Goal: Task Accomplishment & Management: Use online tool/utility

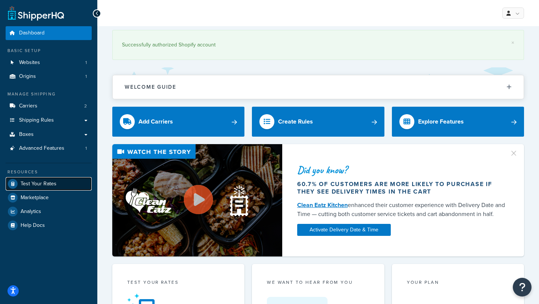
click at [44, 187] on span "Test Your Rates" at bounding box center [39, 184] width 36 height 6
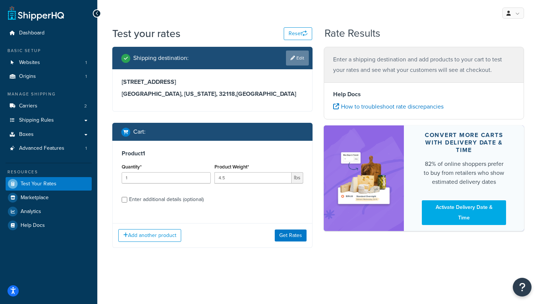
click at [296, 61] on link "Edit" at bounding box center [297, 57] width 23 height 15
select select "FL"
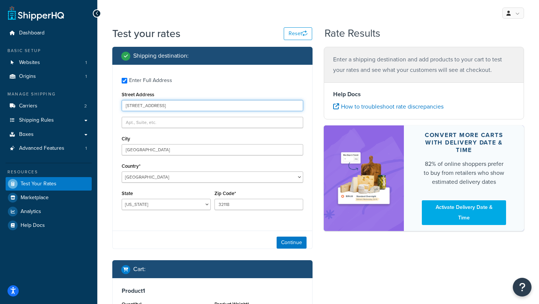
click at [171, 107] on input "[STREET_ADDRESS]" at bounding box center [212, 105] width 181 height 11
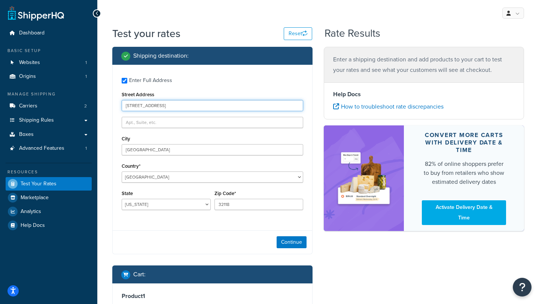
click at [171, 107] on input "[STREET_ADDRESS]" at bounding box center [212, 105] width 181 height 11
type input "#"
type input "[STREET_ADDRESS]"
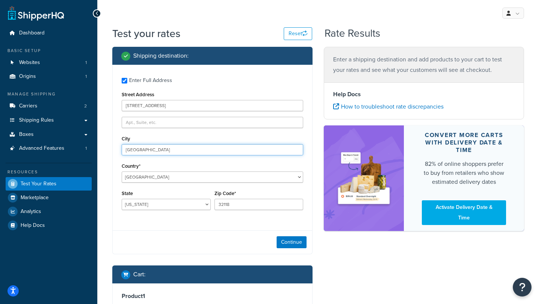
click at [156, 150] on input "[GEOGRAPHIC_DATA]" at bounding box center [212, 149] width 181 height 11
type input "D"
type input "[GEOGRAPHIC_DATA]"
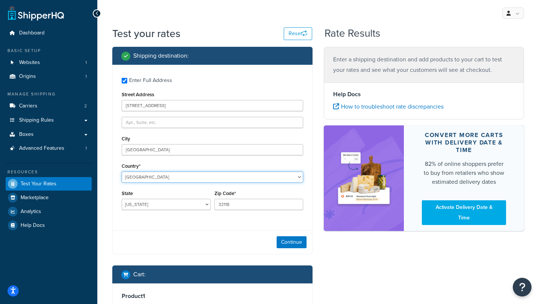
click at [153, 174] on select "[GEOGRAPHIC_DATA] [GEOGRAPHIC_DATA] [GEOGRAPHIC_DATA] [GEOGRAPHIC_DATA] [GEOGRA…" at bounding box center [212, 176] width 181 height 11
click at [122, 171] on select "[GEOGRAPHIC_DATA] [GEOGRAPHIC_DATA] [GEOGRAPHIC_DATA] [GEOGRAPHIC_DATA] [GEOGRA…" at bounding box center [212, 176] width 181 height 11
click at [153, 175] on select "[GEOGRAPHIC_DATA] [GEOGRAPHIC_DATA] [GEOGRAPHIC_DATA] [GEOGRAPHIC_DATA] [GEOGRA…" at bounding box center [212, 176] width 181 height 11
click at [122, 171] on select "[GEOGRAPHIC_DATA] [GEOGRAPHIC_DATA] [GEOGRAPHIC_DATA] [GEOGRAPHIC_DATA] [GEOGRA…" at bounding box center [212, 176] width 181 height 11
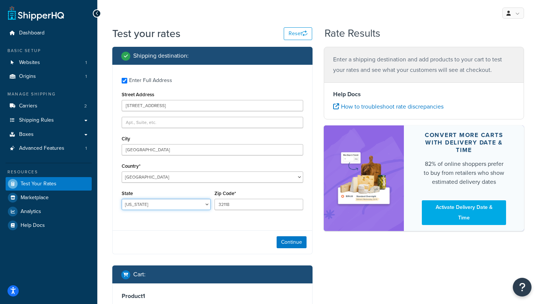
click at [153, 206] on select "[US_STATE] [US_STATE] [US_STATE] [US_STATE] [US_STATE] Armed Forces Americas Ar…" at bounding box center [166, 204] width 89 height 11
select select "NY"
click at [122, 199] on select "[US_STATE] [US_STATE] [US_STATE] [US_STATE] [US_STATE] Armed Forces Americas Ar…" at bounding box center [166, 204] width 89 height 11
click at [265, 204] on input "32118" at bounding box center [258, 204] width 89 height 11
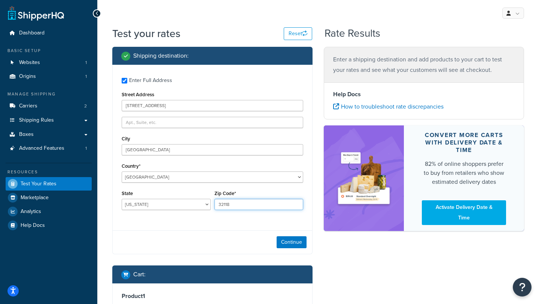
click at [265, 204] on input "32118" at bounding box center [258, 204] width 89 height 11
type input "11768"
click at [295, 243] on button "Continue" at bounding box center [291, 242] width 30 height 12
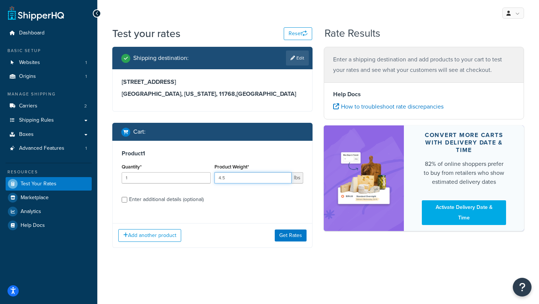
click at [244, 182] on input "4.5" at bounding box center [252, 177] width 77 height 11
type input "4"
type input "1.5"
click at [182, 201] on div "Enter additional details (optional)" at bounding box center [166, 199] width 74 height 10
click at [127, 201] on input "Enter additional details (optional)" at bounding box center [125, 200] width 6 height 6
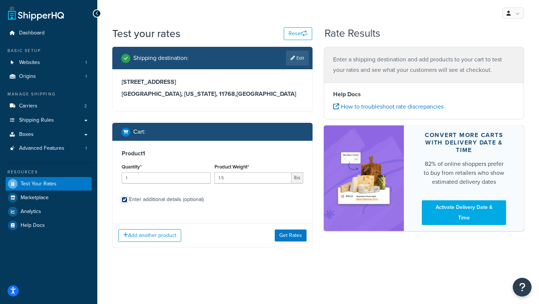
checkbox input "true"
select select "86333"
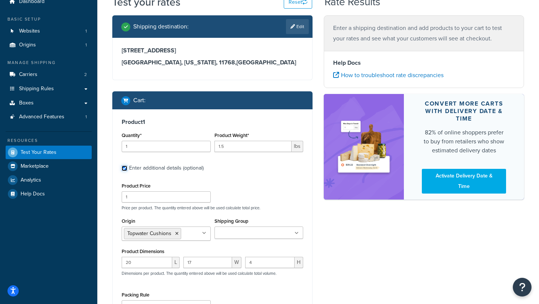
scroll to position [32, 0]
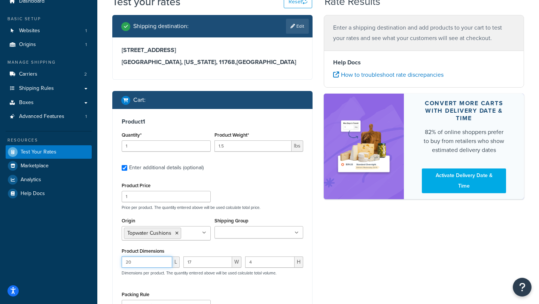
drag, startPoint x: 154, startPoint y: 258, endPoint x: 120, endPoint y: 258, distance: 34.0
click at [120, 258] on div "20 L" at bounding box center [151, 264] width 62 height 17
click at [132, 263] on input "20" at bounding box center [147, 261] width 50 height 11
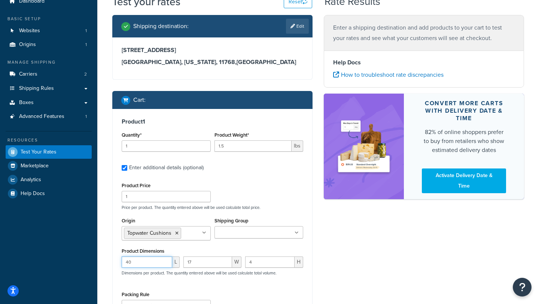
type input "40"
click at [201, 260] on input "17" at bounding box center [207, 261] width 49 height 11
type input "1"
type input "9"
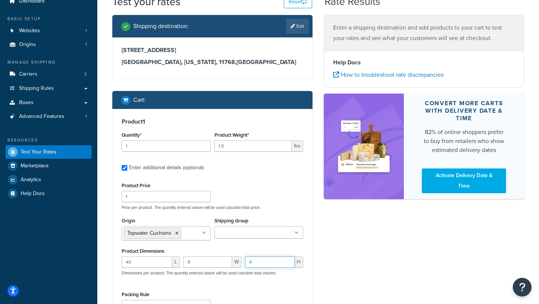
click at [252, 266] on input "4" at bounding box center [269, 261] width 49 height 11
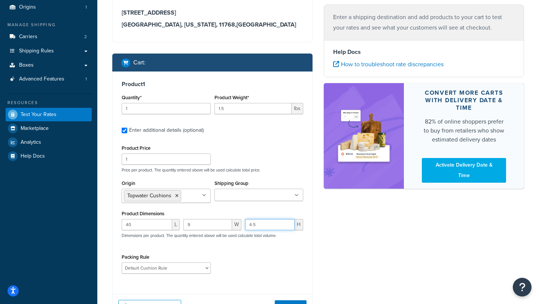
scroll to position [117, 0]
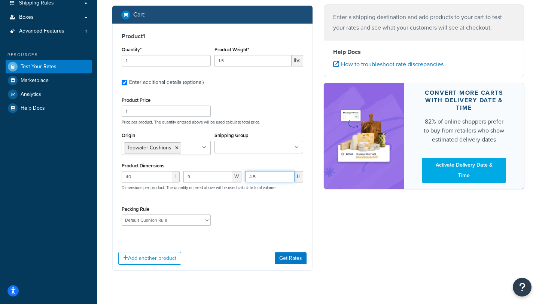
type input "4.5"
click at [164, 256] on button "Add another product" at bounding box center [149, 258] width 63 height 13
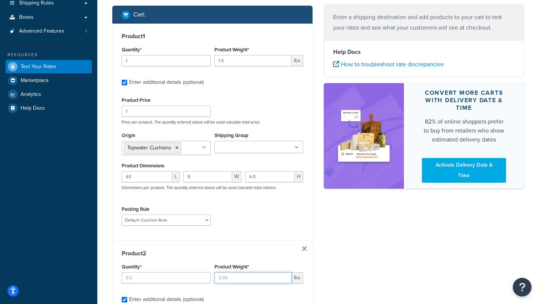
click at [223, 277] on input "Product Weight*" at bounding box center [252, 277] width 77 height 11
type input "1.5"
click at [182, 280] on input "Quantity*" at bounding box center [166, 277] width 89 height 11
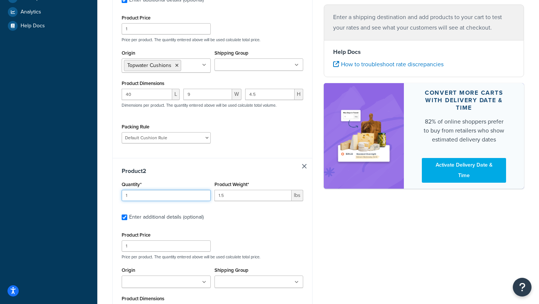
type input "1"
click at [158, 285] on input "Origin" at bounding box center [157, 282] width 66 height 8
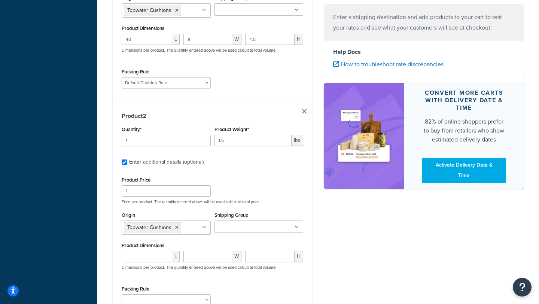
scroll to position [286, 0]
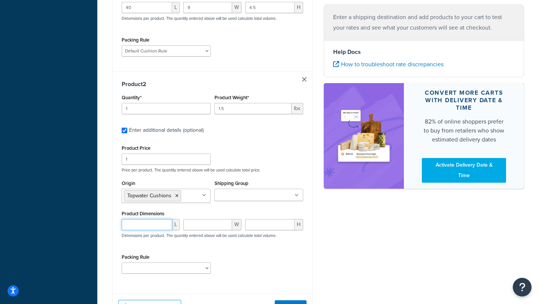
click at [143, 228] on input "number" at bounding box center [147, 224] width 50 height 11
type input "19"
type input "14"
type input "3"
click at [128, 226] on input "19" at bounding box center [147, 224] width 50 height 11
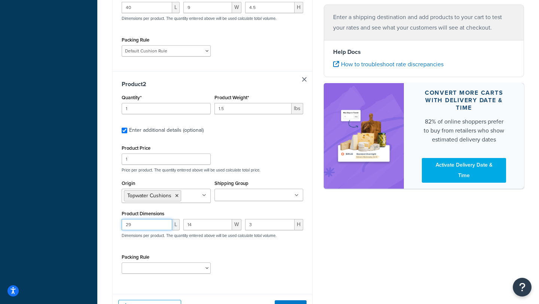
type input "29"
click at [159, 268] on select "Bow Cushion Current Default Cushion Rule" at bounding box center [166, 267] width 89 height 11
select select "86333"
click at [122, 263] on select "Bow Cushion Current Default Cushion Rule" at bounding box center [166, 267] width 89 height 11
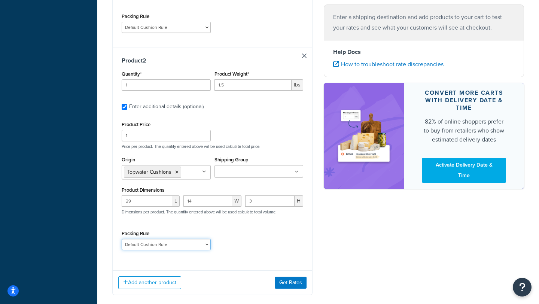
scroll to position [337, 0]
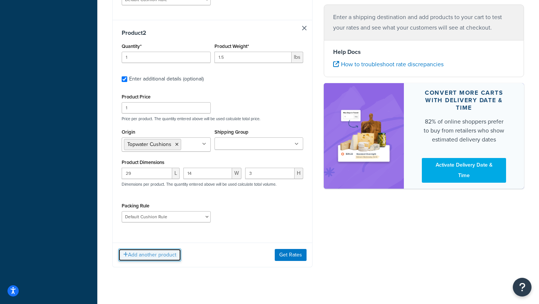
click at [178, 257] on button "Add another product" at bounding box center [149, 254] width 63 height 13
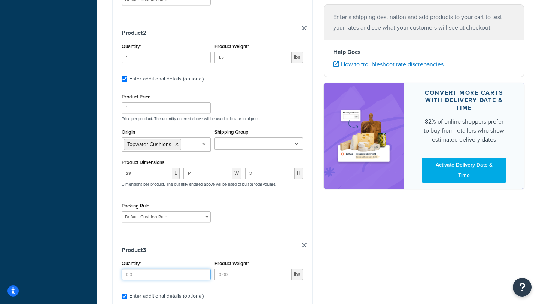
click at [153, 276] on input "Quantity*" at bounding box center [166, 274] width 89 height 11
type input "1"
click at [233, 278] on input "Product Weight*" at bounding box center [252, 274] width 77 height 11
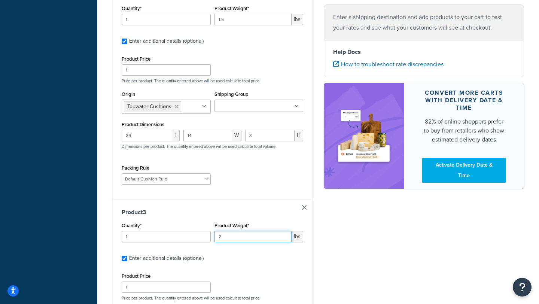
scroll to position [428, 0]
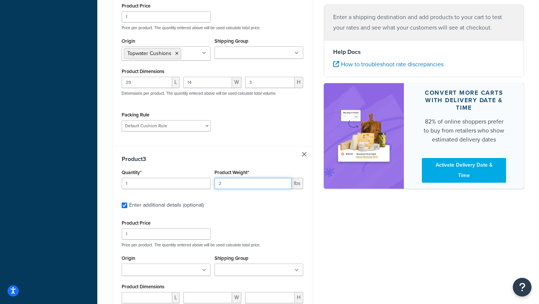
type input "2"
click at [172, 266] on ul at bounding box center [166, 269] width 89 height 12
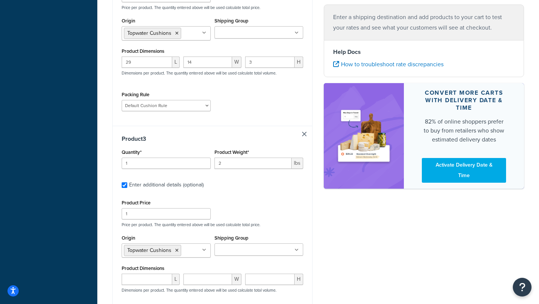
scroll to position [473, 0]
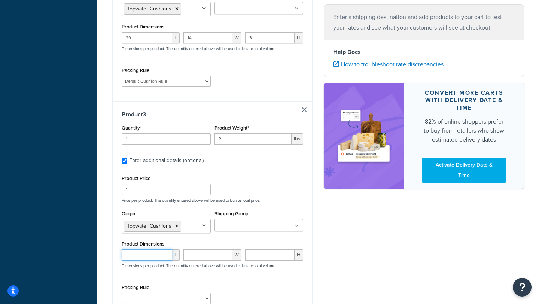
click at [137, 258] on input "number" at bounding box center [147, 254] width 50 height 11
type input "32.5"
type input "16"
type input "3"
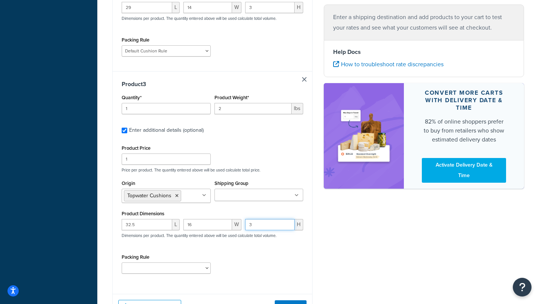
scroll to position [506, 0]
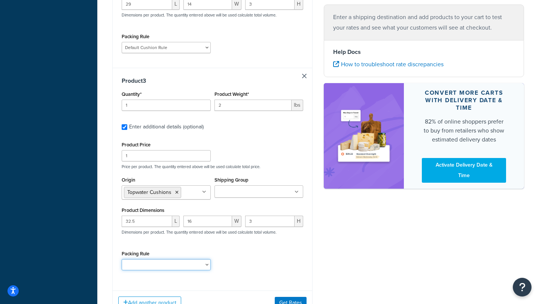
click at [172, 268] on select "Bow Cushion Current Default Cushion Rule" at bounding box center [166, 264] width 89 height 11
select select "86333"
click at [122, 261] on select "Bow Cushion Current Default Cushion Rule" at bounding box center [166, 264] width 89 height 11
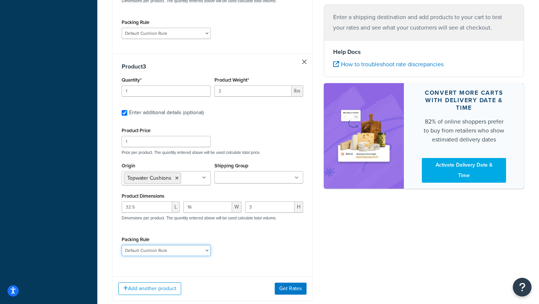
scroll to position [525, 0]
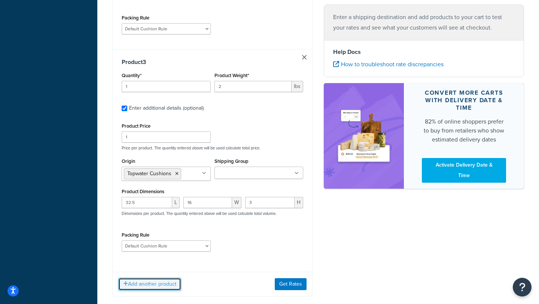
click at [153, 287] on button "Add another product" at bounding box center [149, 284] width 63 height 13
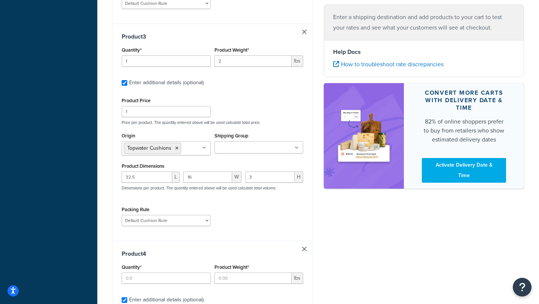
scroll to position [585, 0]
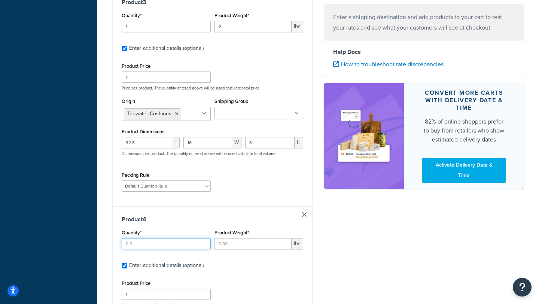
click at [169, 246] on input "Quantity*" at bounding box center [166, 243] width 89 height 11
type input "1"
click at [250, 248] on input "Product Weight*" at bounding box center [252, 243] width 77 height 11
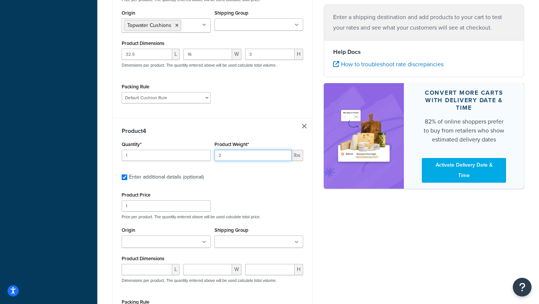
scroll to position [674, 0]
type input "2"
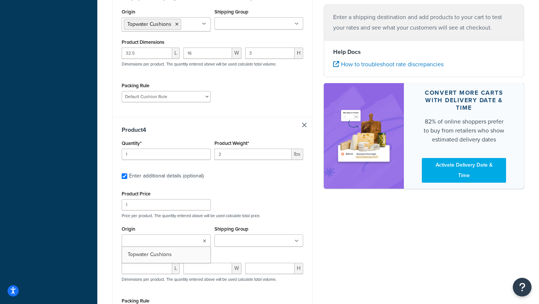
click at [183, 243] on ul at bounding box center [166, 240] width 89 height 12
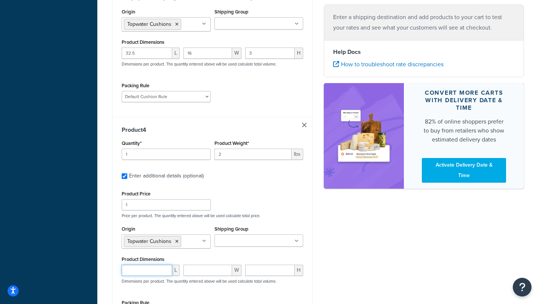
click at [137, 273] on input "number" at bounding box center [147, 269] width 50 height 11
type input "20"
type input "16.5"
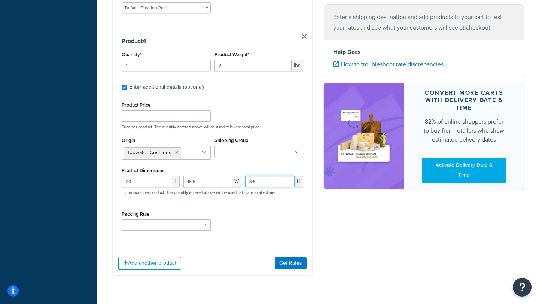
scroll to position [784, 0]
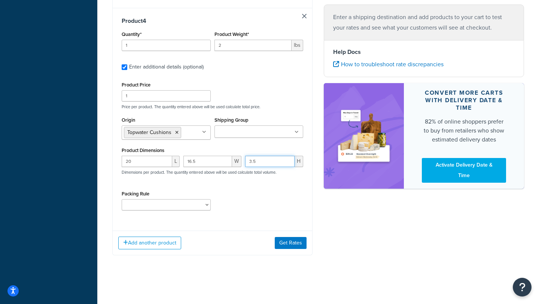
type input "3.5"
click at [175, 200] on div "Bow Cushion Current Default Cushion Rule" at bounding box center [166, 204] width 89 height 11
click at [175, 209] on select "Bow Cushion Current Default Cushion Rule" at bounding box center [166, 204] width 89 height 11
select select "86333"
click at [122, 201] on select "Bow Cushion Current Default Cushion Rule" at bounding box center [166, 204] width 89 height 11
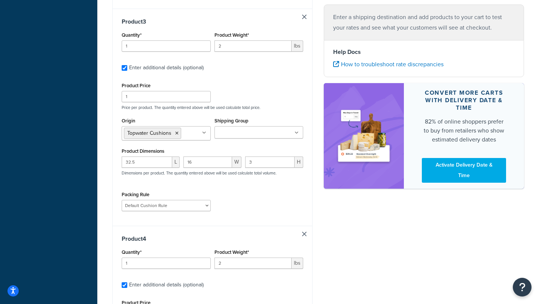
scroll to position [786, 0]
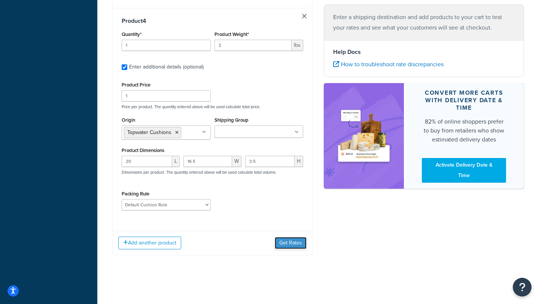
click at [279, 240] on button "Get Rates" at bounding box center [291, 243] width 32 height 12
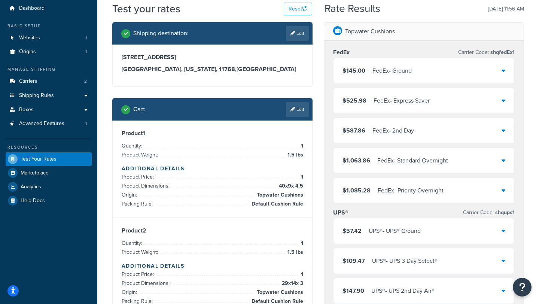
scroll to position [26, 0]
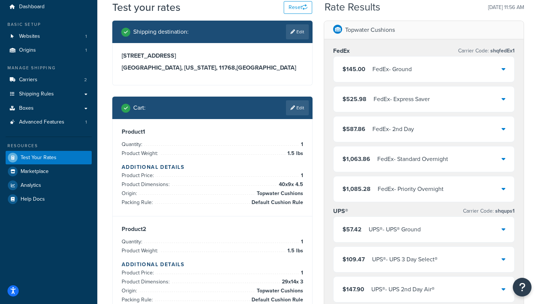
click at [507, 235] on div "$57.42 UPS® - UPS® Ground" at bounding box center [423, 229] width 181 height 25
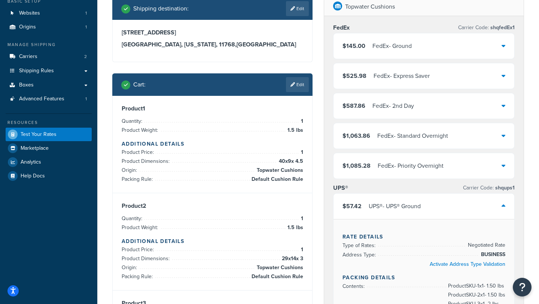
scroll to position [0, 0]
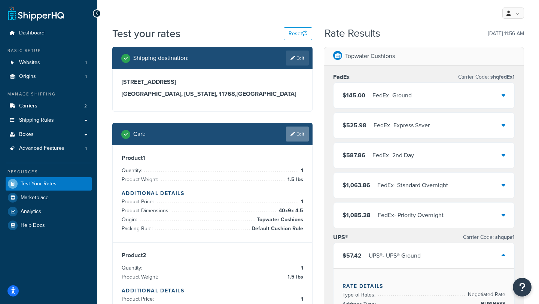
click at [298, 131] on link "Edit" at bounding box center [297, 133] width 23 height 15
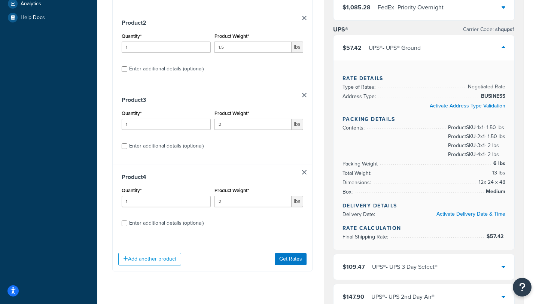
scroll to position [257, 0]
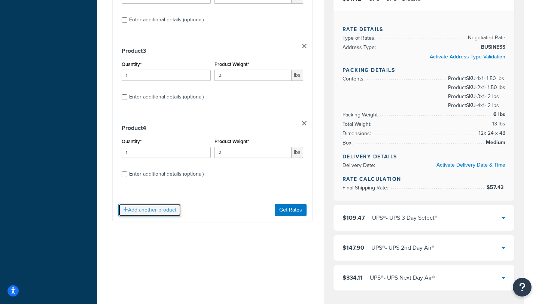
click at [153, 213] on button "Add another product" at bounding box center [149, 209] width 63 height 13
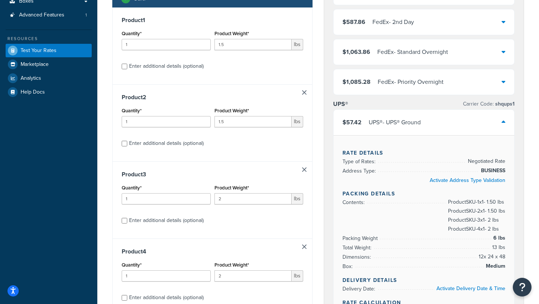
scroll to position [134, 0]
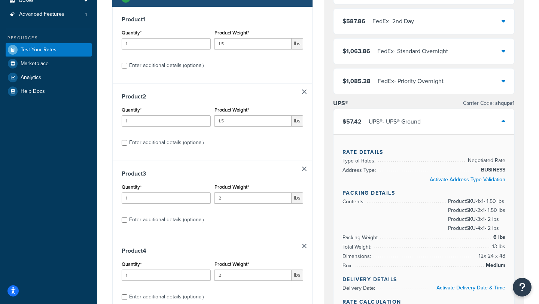
click at [157, 143] on div "Enter additional details (optional)" at bounding box center [166, 142] width 74 height 10
click at [127, 143] on input "Enter additional details (optional)" at bounding box center [125, 143] width 6 height 6
checkbox input "true"
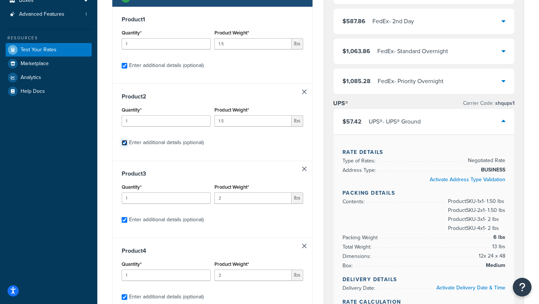
checkbox input "true"
select select "86333"
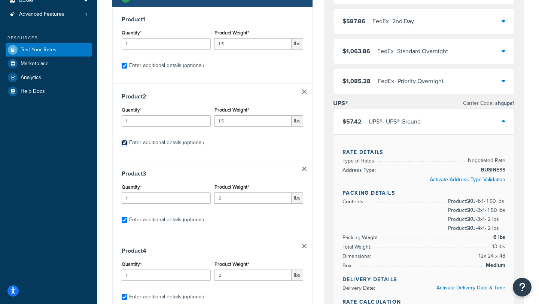
select select "86333"
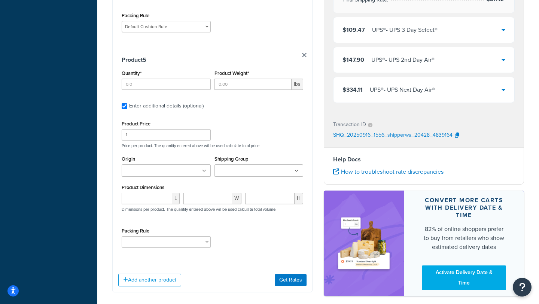
scroll to position [953, 0]
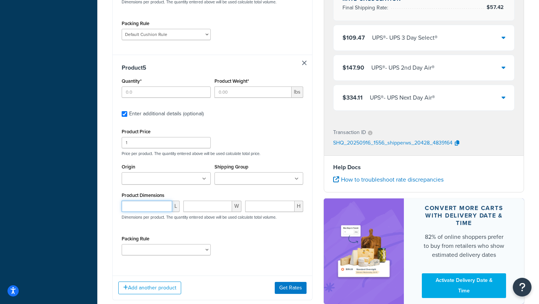
click at [138, 203] on input "number" at bounding box center [147, 205] width 50 height 11
type input "40"
type input "9"
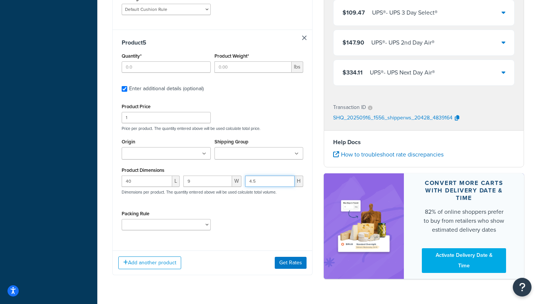
scroll to position [975, 0]
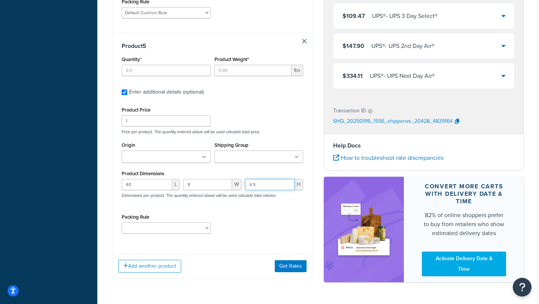
type input "4.5"
click at [232, 72] on input "Product Weight*" at bounding box center [252, 70] width 77 height 11
type input "1.5"
click at [162, 74] on input "Quantity*" at bounding box center [166, 70] width 89 height 11
type input "1"
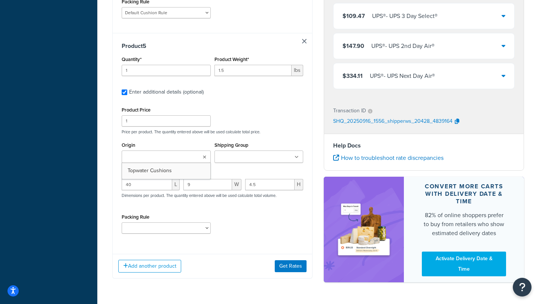
click at [161, 161] on input "Origin" at bounding box center [157, 157] width 66 height 8
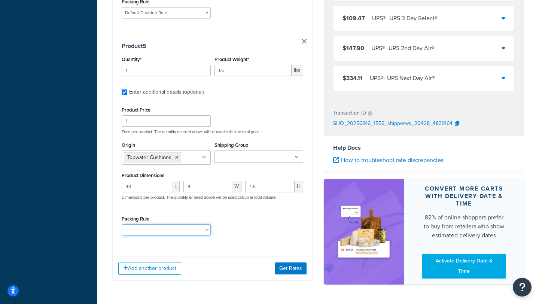
click at [153, 235] on select "Bow Cushion Current Default Cushion Rule" at bounding box center [166, 229] width 89 height 11
select select "86333"
click at [122, 227] on select "Bow Cushion Current Default Cushion Rule" at bounding box center [166, 229] width 89 height 11
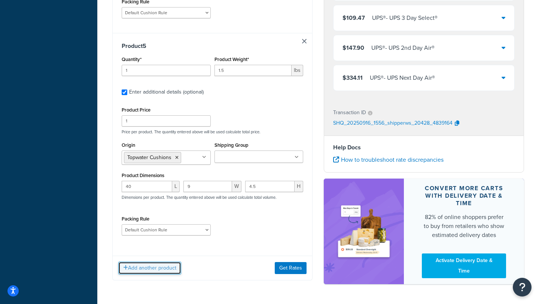
click at [171, 274] on button "Add another product" at bounding box center [149, 267] width 63 height 13
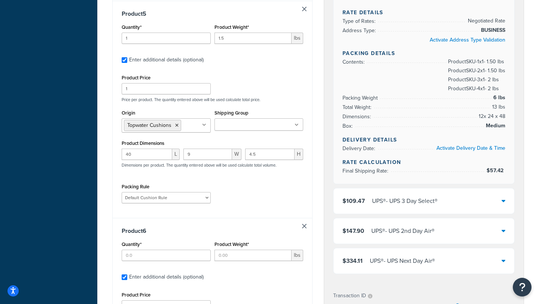
scroll to position [1014, 0]
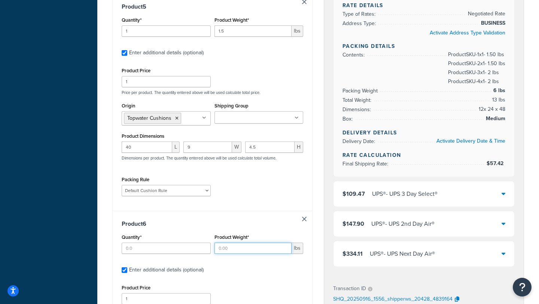
click at [222, 252] on input "Product Weight*" at bounding box center [252, 247] width 77 height 11
type input "1.5"
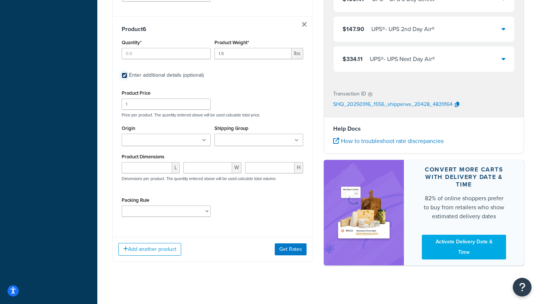
scroll to position [1219, 0]
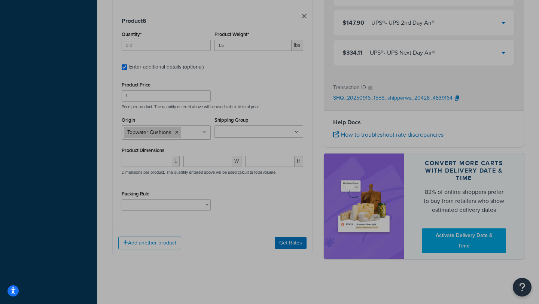
click at [161, 134] on span "Topwater Cushions" at bounding box center [149, 132] width 44 height 8
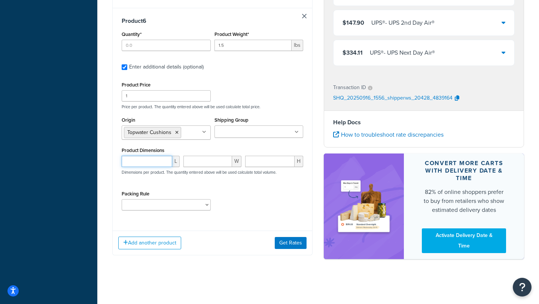
click at [158, 162] on input "number" at bounding box center [147, 161] width 50 height 11
type input "29"
type input "14"
type input "3"
click at [147, 208] on select "Bow Cushion Current Default Cushion Rule" at bounding box center [166, 204] width 89 height 11
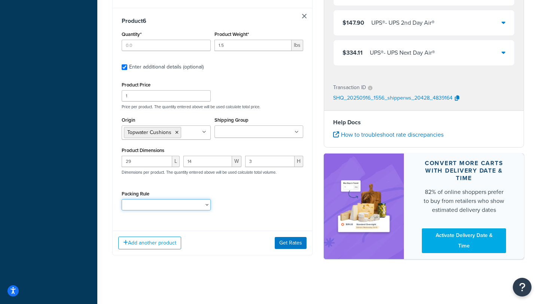
select select "86333"
click at [122, 200] on select "Bow Cushion Current Default Cushion Rule" at bounding box center [166, 204] width 89 height 11
click at [301, 244] on button "Get Rates" at bounding box center [291, 243] width 32 height 12
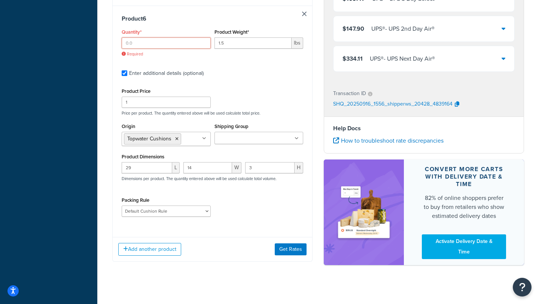
click at [138, 43] on input "Quantity*" at bounding box center [166, 42] width 89 height 11
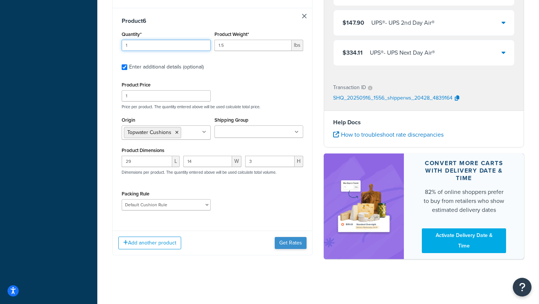
type input "1"
click at [297, 243] on button "Get Rates" at bounding box center [291, 243] width 32 height 12
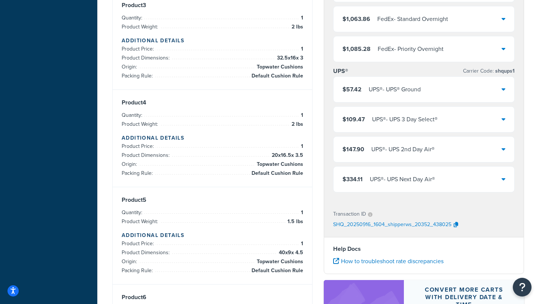
scroll to position [309, 0]
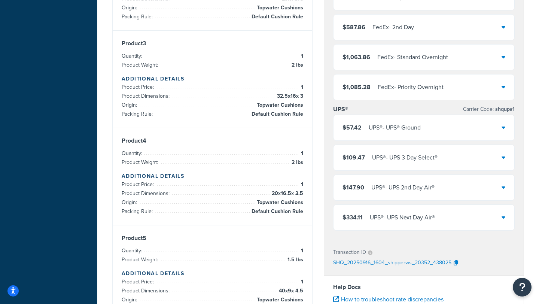
click at [388, 131] on div "UPS® - UPS® Ground" at bounding box center [394, 127] width 52 height 10
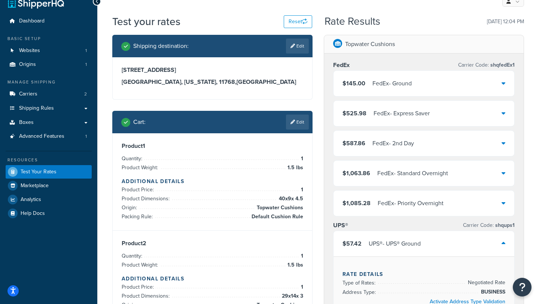
scroll to position [0, 0]
